Goal: Download file/media

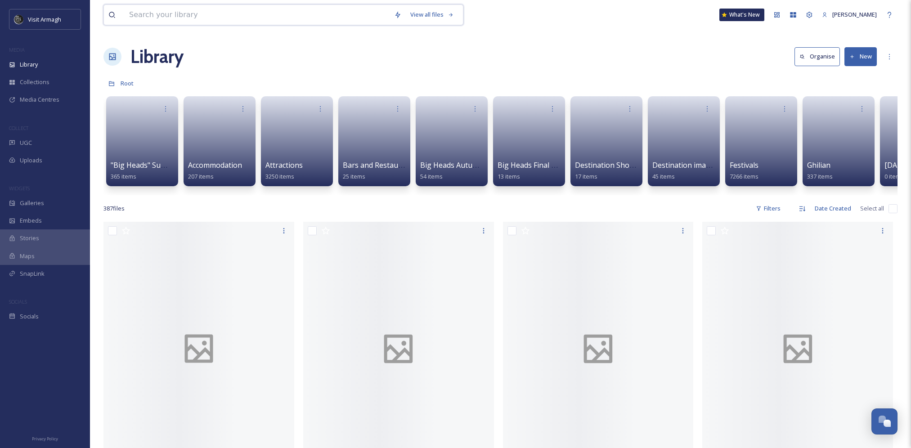
click at [159, 8] on input at bounding box center [257, 15] width 265 height 20
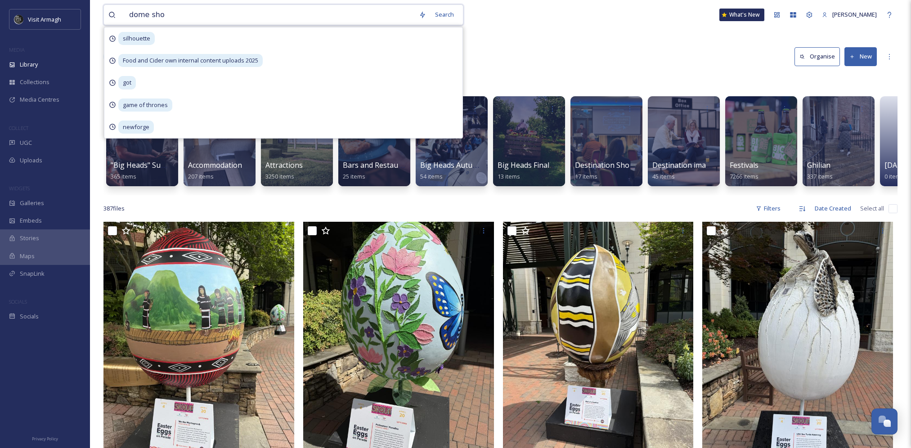
type input "dome show"
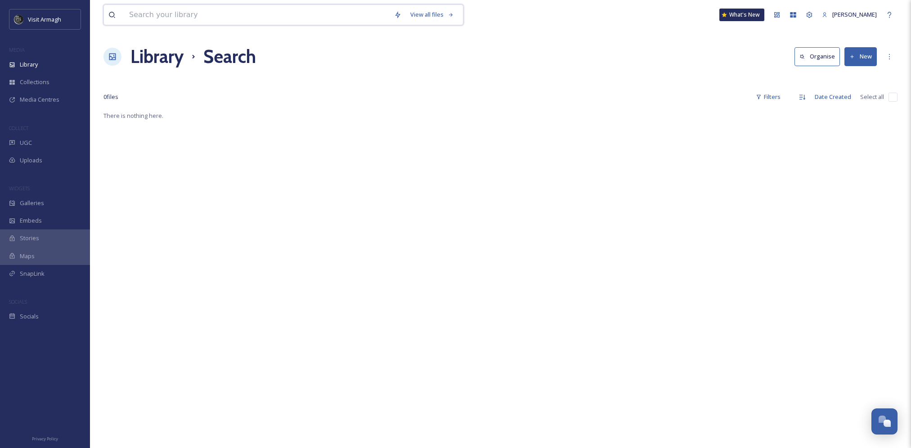
click at [290, 17] on input at bounding box center [257, 15] width 265 height 20
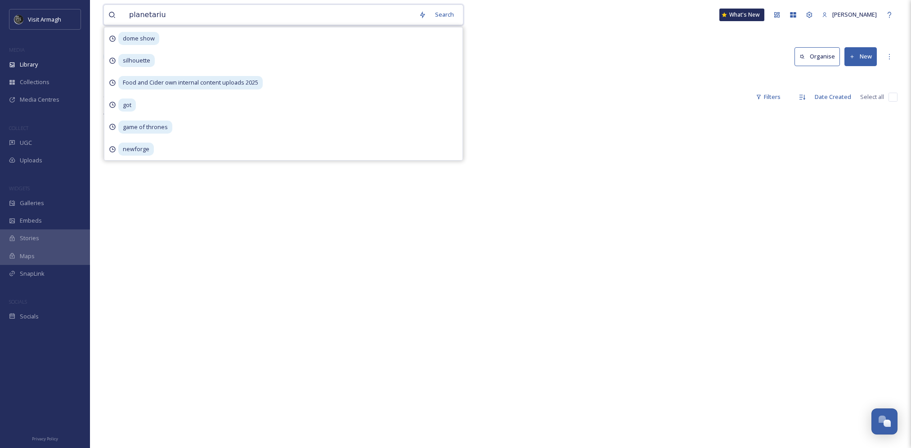
type input "planetarium"
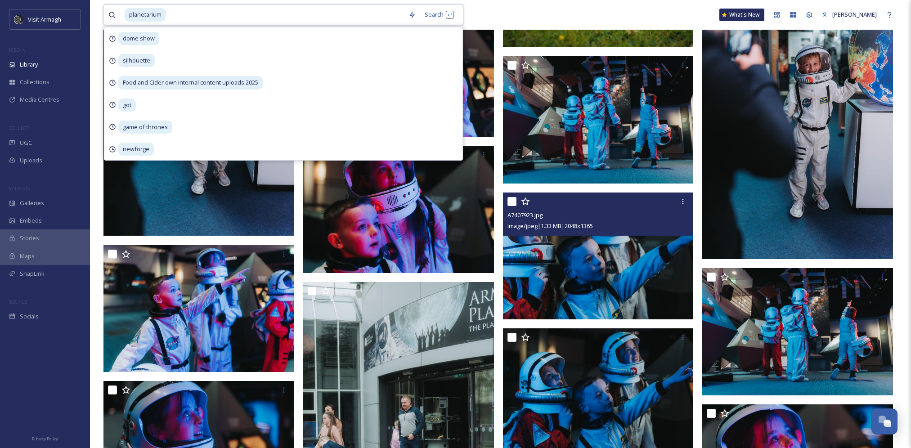
scroll to position [2070, 0]
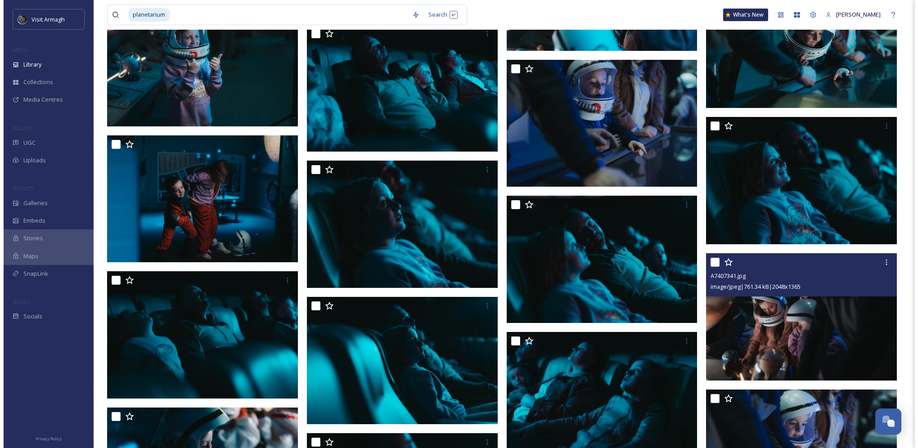
scroll to position [3660, 0]
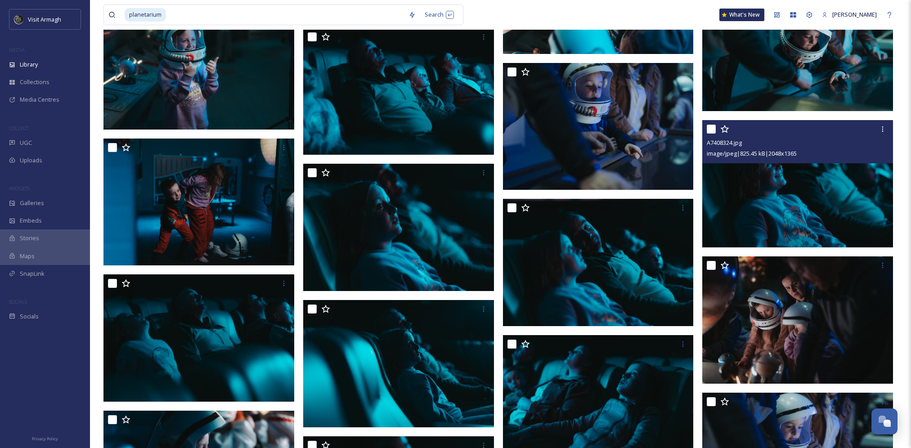
click at [806, 198] on img at bounding box center [797, 183] width 191 height 127
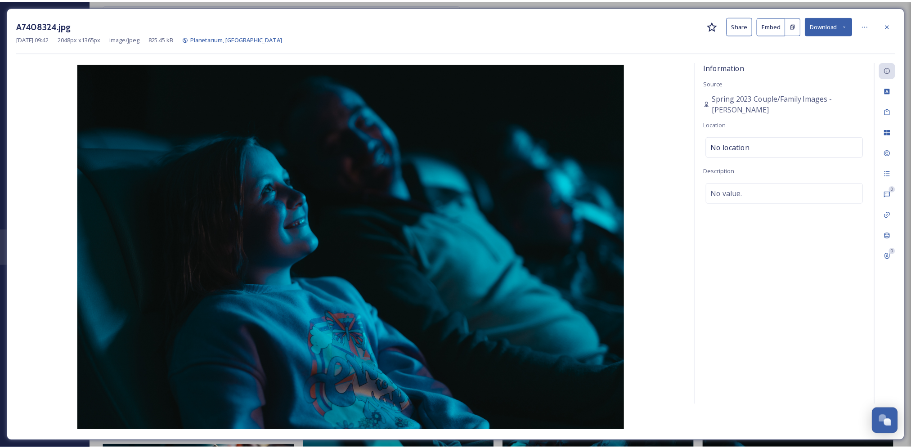
scroll to position [3691, 0]
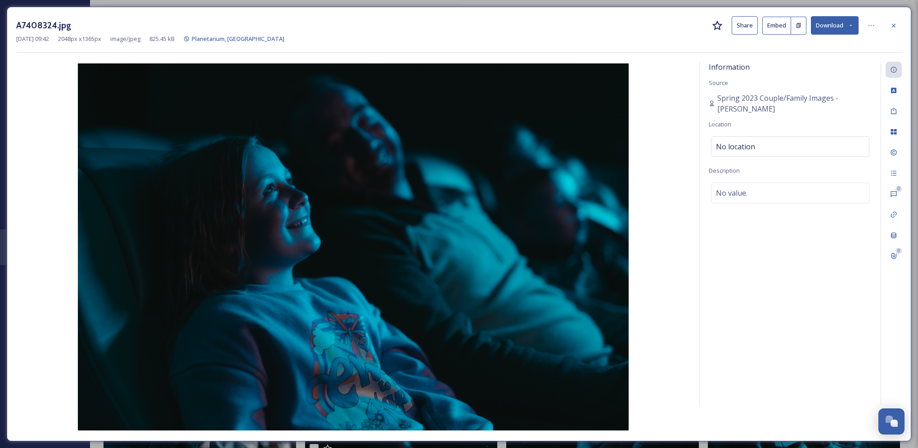
click at [844, 23] on button "Download" at bounding box center [835, 25] width 48 height 18
click at [832, 46] on span "Download Original (2048 x 1365)" at bounding box center [811, 46] width 85 height 9
click at [897, 28] on icon at bounding box center [893, 25] width 7 height 7
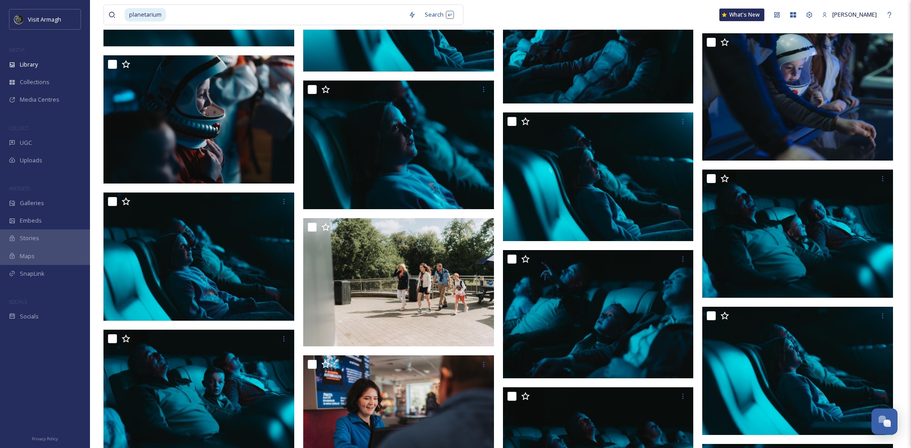
scroll to position [4052, 0]
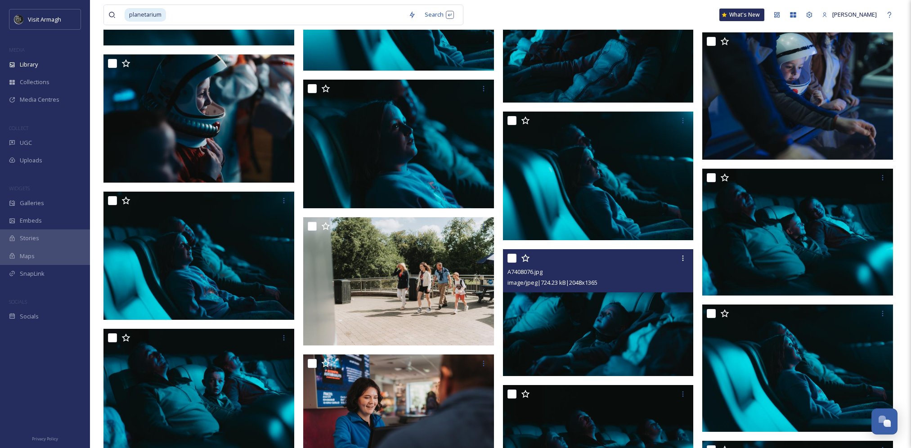
click at [677, 320] on img at bounding box center [598, 312] width 191 height 127
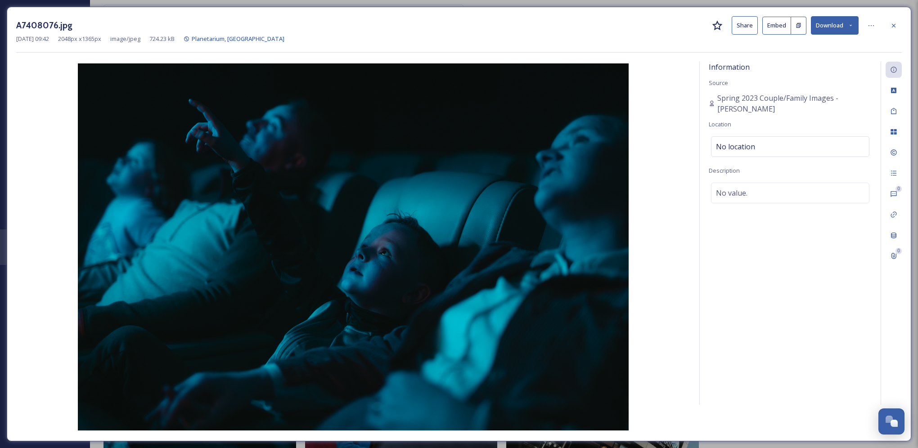
click at [899, 27] on div at bounding box center [894, 26] width 16 height 16
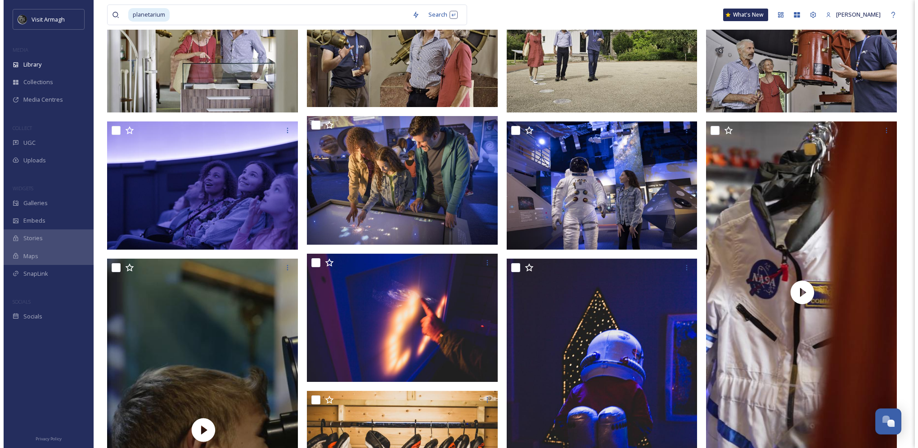
scroll to position [234, 0]
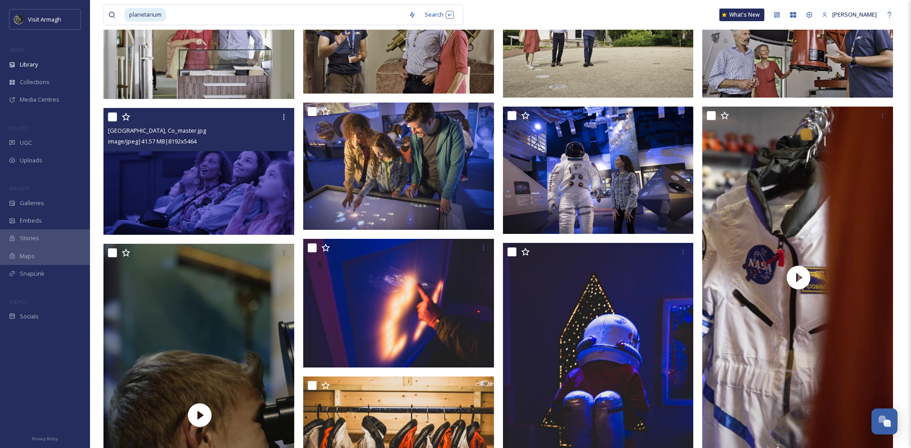
click at [236, 180] on img at bounding box center [199, 171] width 191 height 127
